Goal: Register for event/course

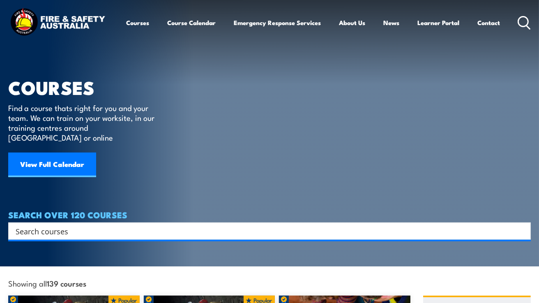
click at [79, 141] on div "COURSES Find a course thats right for you and your team. We can train on your w…" at bounding box center [87, 99] width 158 height 198
click at [70, 152] on link "View Full Calendar" at bounding box center [52, 164] width 88 height 25
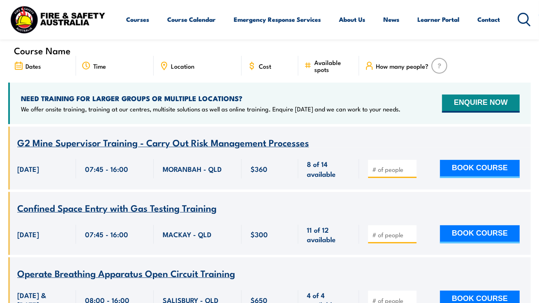
scroll to position [519, 0]
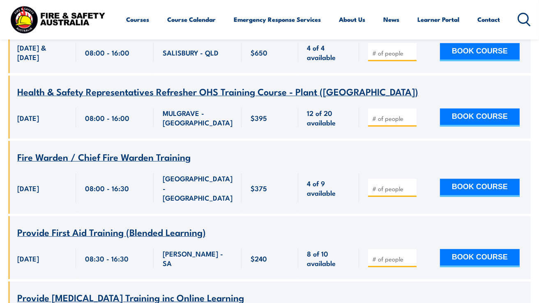
click at [99, 225] on span "Provide First Aid Training (Blended Learning)" at bounding box center [111, 232] width 189 height 14
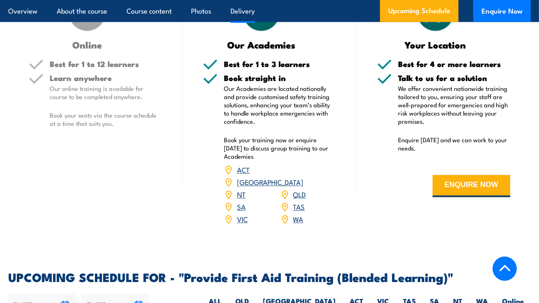
scroll to position [1308, 0]
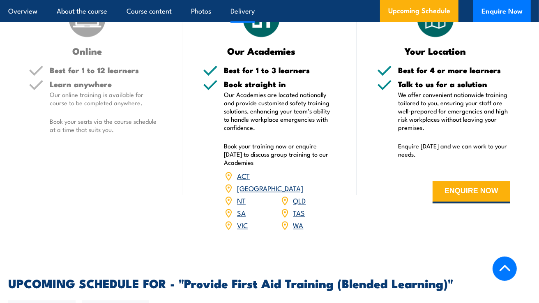
click at [240, 218] on link "SA" at bounding box center [241, 213] width 9 height 10
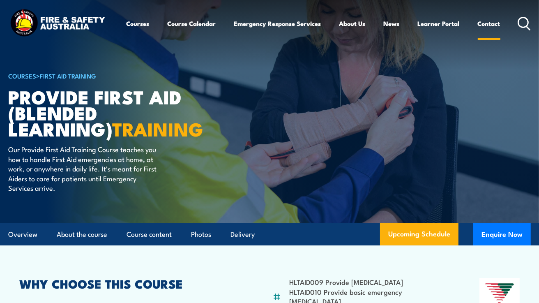
click at [487, 25] on link "Contact" at bounding box center [489, 24] width 23 height 20
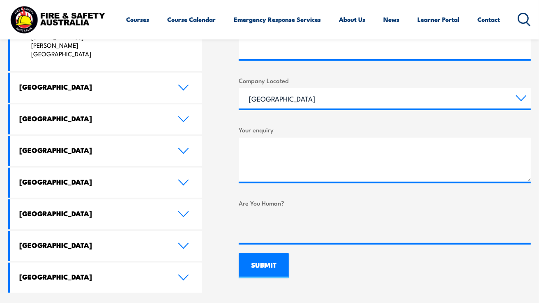
scroll to position [426, 0]
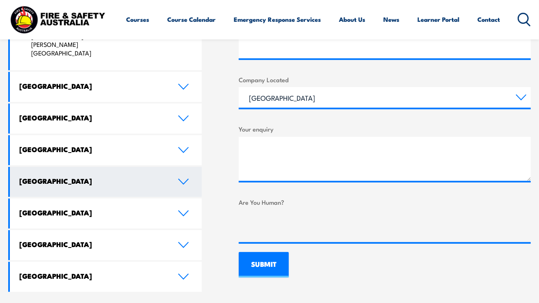
click at [187, 167] on link "[GEOGRAPHIC_DATA]" at bounding box center [106, 182] width 192 height 30
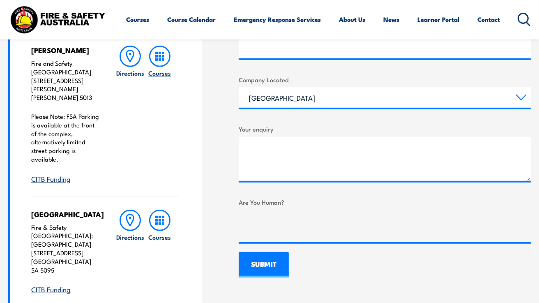
click at [162, 63] on icon at bounding box center [159, 56] width 21 height 21
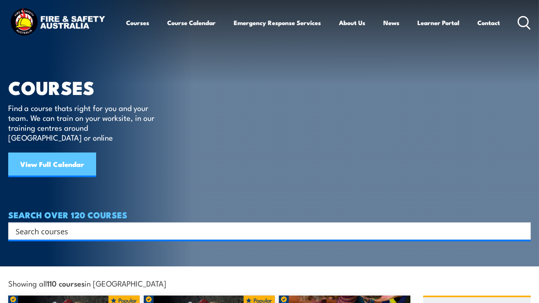
click at [69, 152] on link "View Full Calendar" at bounding box center [52, 164] width 88 height 25
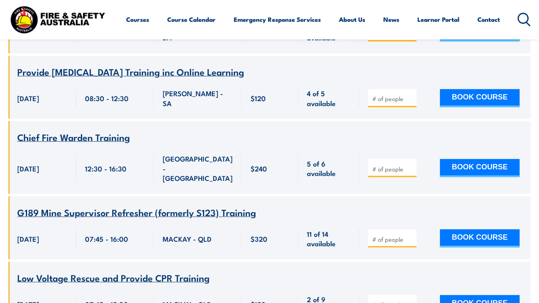
scroll to position [606, 0]
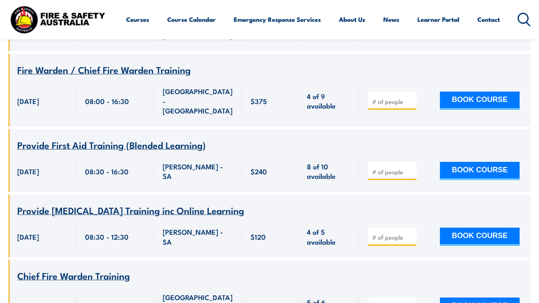
click at [136, 138] on span "Provide First Aid Training (Blended Learning)" at bounding box center [111, 145] width 189 height 14
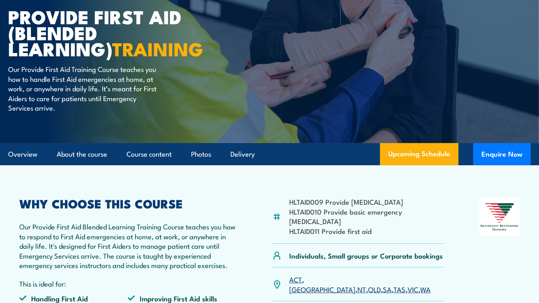
scroll to position [74, 0]
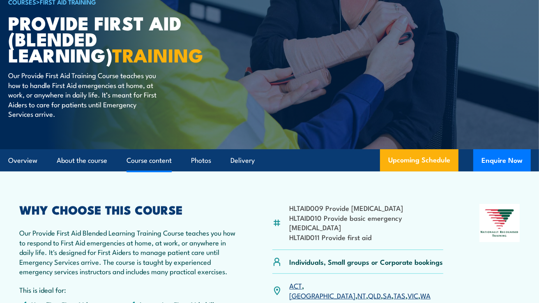
click at [144, 162] on link "Course content" at bounding box center [149, 161] width 45 height 22
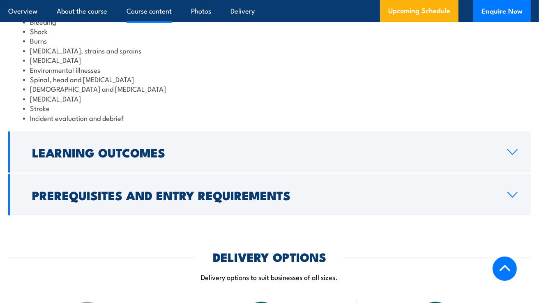
scroll to position [1013, 0]
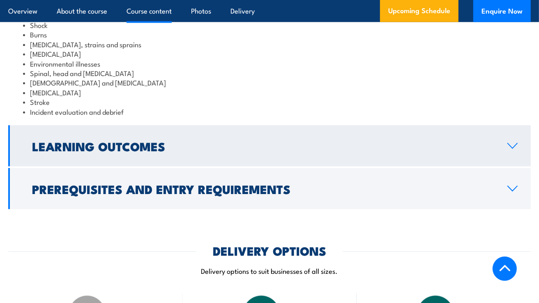
click at [509, 148] on icon at bounding box center [512, 145] width 9 height 5
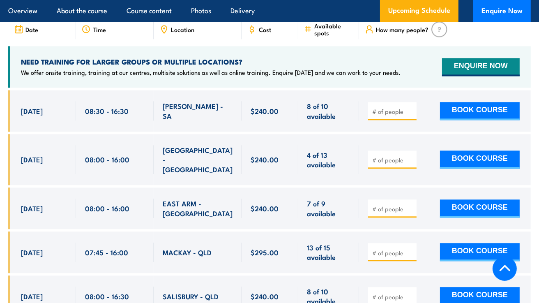
scroll to position [1546, 0]
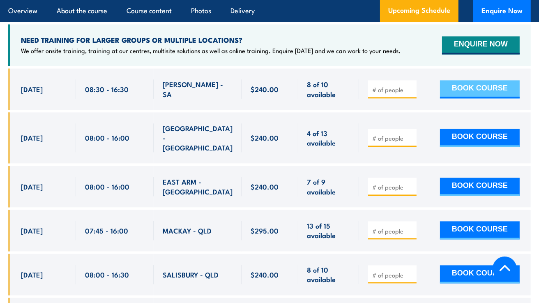
click at [471, 95] on button "BOOK COURSE" at bounding box center [480, 89] width 80 height 18
type input "1"
click at [456, 94] on button "BOOK COURSE" at bounding box center [480, 89] width 80 height 18
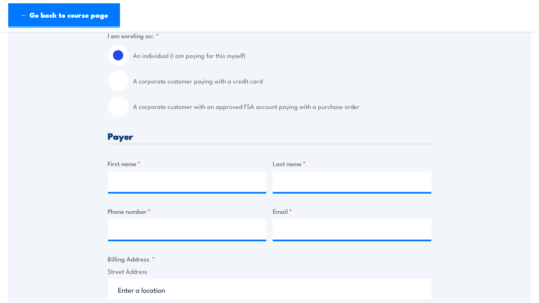
scroll to position [226, 0]
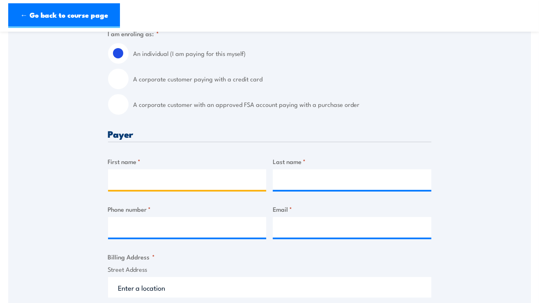
click at [166, 179] on input "First name *" at bounding box center [187, 179] width 159 height 21
type input "[PERSON_NAME]"
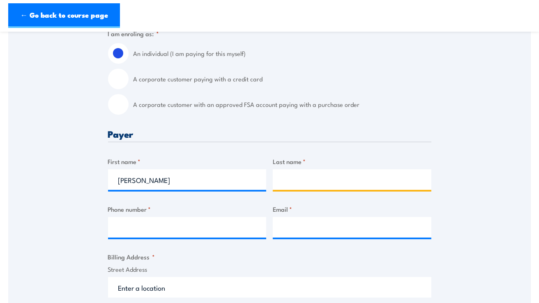
click at [300, 180] on input "Last name *" at bounding box center [352, 179] width 159 height 21
type input "Valkenburg"
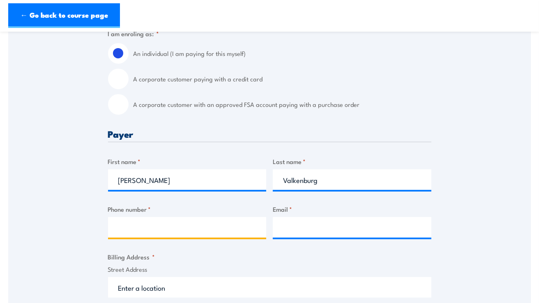
click at [181, 230] on input "Phone number *" at bounding box center [187, 227] width 159 height 21
type input "0418828173"
click at [291, 229] on input "Email *" at bounding box center [352, 227] width 159 height 21
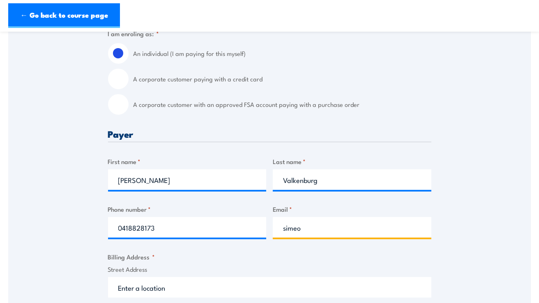
type input "[EMAIL_ADDRESS][DOMAIN_NAME]"
click at [260, 285] on input "Street Address" at bounding box center [269, 287] width 323 height 21
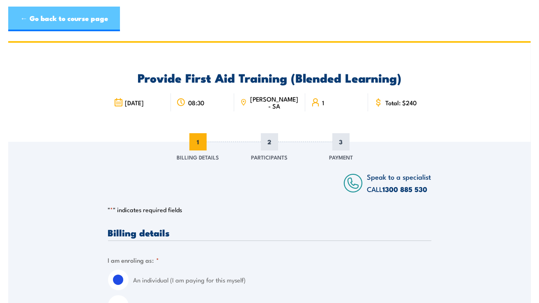
click at [92, 20] on link "← Go back to course page" at bounding box center [64, 19] width 112 height 25
